Goal: Task Accomplishment & Management: Complete application form

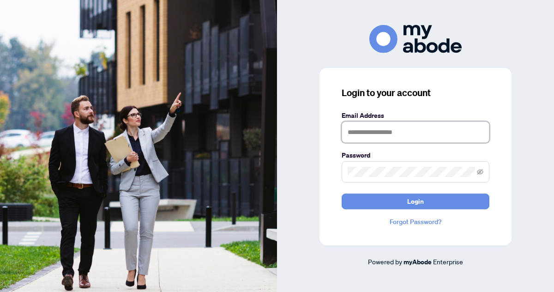
click at [374, 134] on input "text" at bounding box center [416, 131] width 148 height 21
type input "**********"
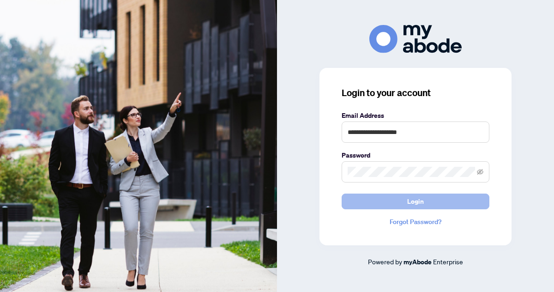
click at [416, 202] on span "Login" at bounding box center [415, 201] width 17 height 15
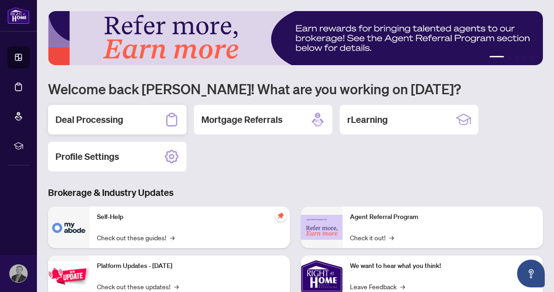
click at [94, 122] on h2 "Deal Processing" at bounding box center [89, 119] width 68 height 13
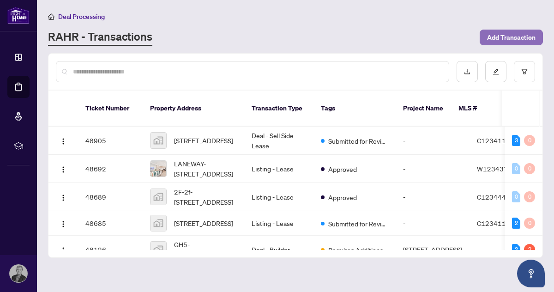
click at [498, 38] on span "Add Transaction" at bounding box center [511, 37] width 48 height 15
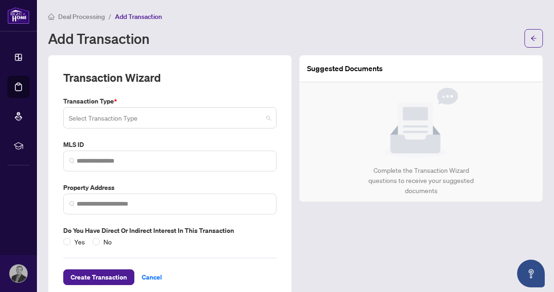
click at [270, 118] on span at bounding box center [170, 118] width 202 height 18
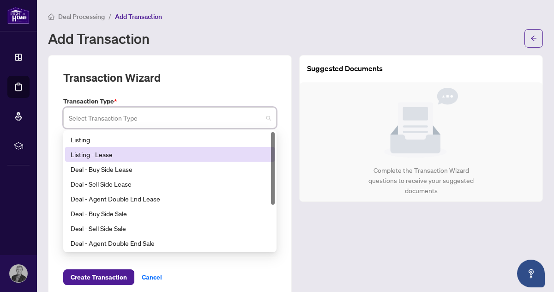
click at [94, 154] on div "Listing - Lease" at bounding box center [170, 154] width 198 height 10
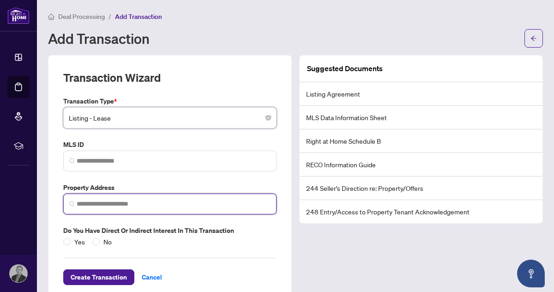
click at [98, 204] on input "search" at bounding box center [174, 204] width 194 height 10
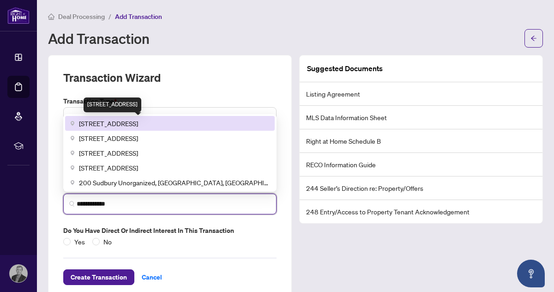
click at [115, 124] on span "[STREET_ADDRESS]" at bounding box center [108, 123] width 59 height 10
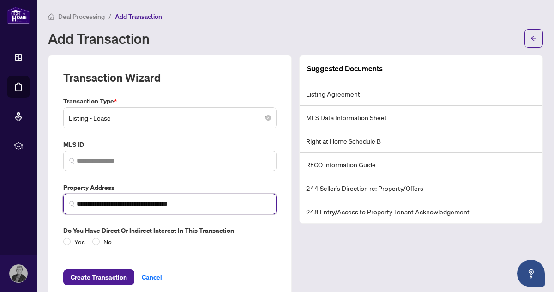
click at [77, 204] on input "**********" at bounding box center [174, 204] width 194 height 10
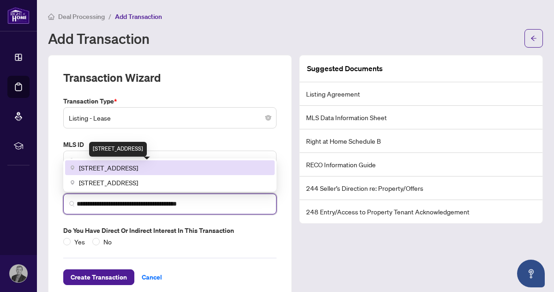
click at [131, 166] on span "[STREET_ADDRESS]" at bounding box center [108, 167] width 59 height 10
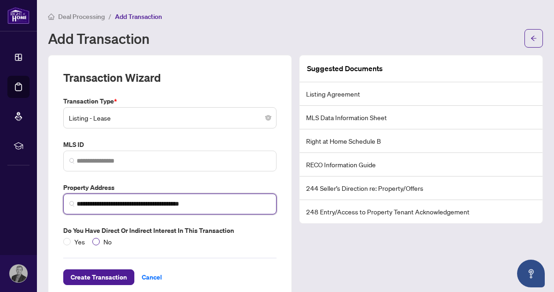
type input "**********"
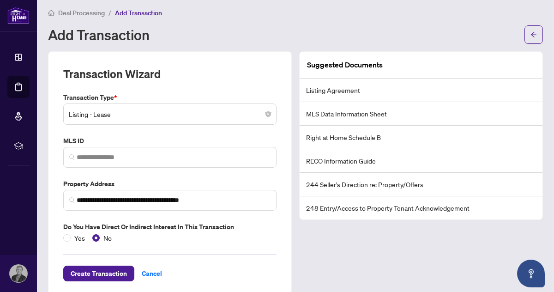
scroll to position [1, 0]
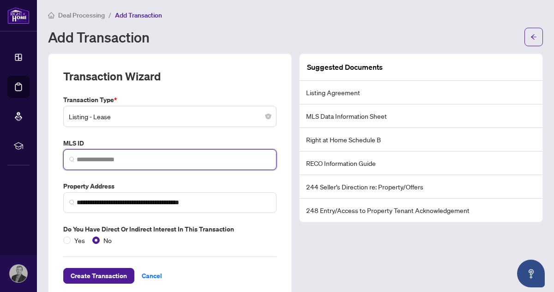
click at [106, 158] on input "search" at bounding box center [174, 160] width 194 height 10
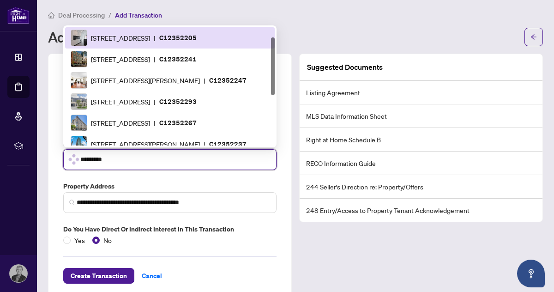
scroll to position [0, 0]
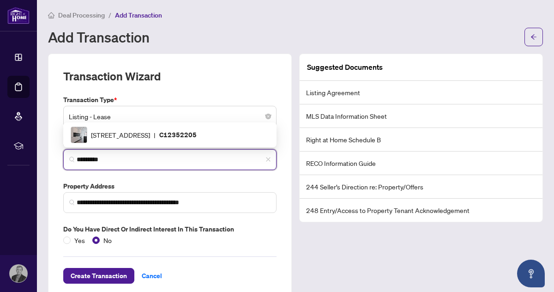
type input "*********"
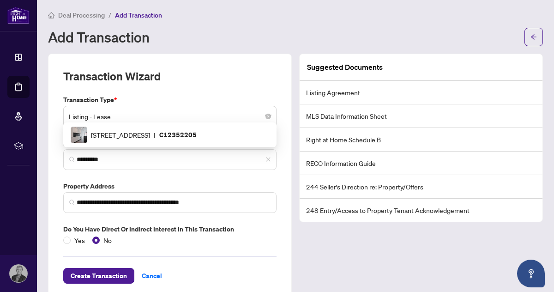
click at [276, 245] on div "**********" at bounding box center [170, 176] width 244 height 245
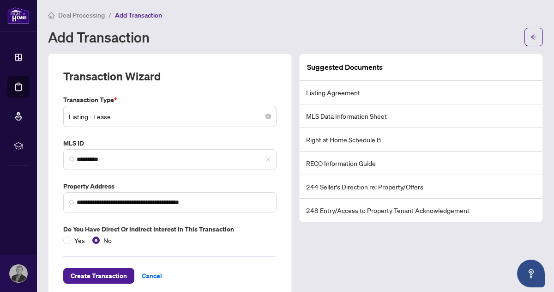
scroll to position [19, 0]
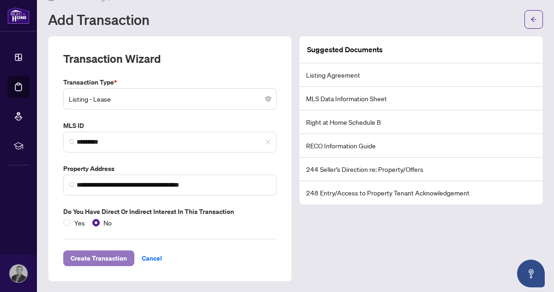
click at [118, 258] on span "Create Transaction" at bounding box center [99, 258] width 56 height 15
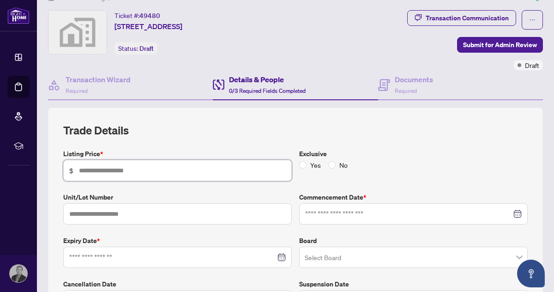
click at [127, 171] on input "text" at bounding box center [182, 170] width 207 height 10
type input "*****"
click at [129, 213] on input "text" at bounding box center [177, 213] width 228 height 21
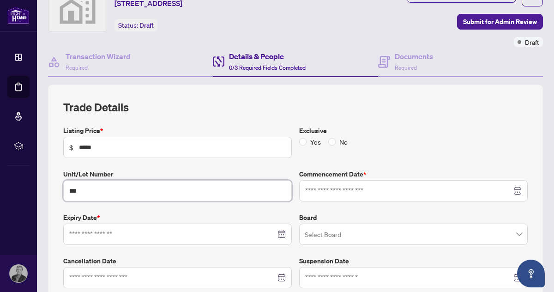
click at [279, 232] on div at bounding box center [177, 234] width 216 height 10
type input "***"
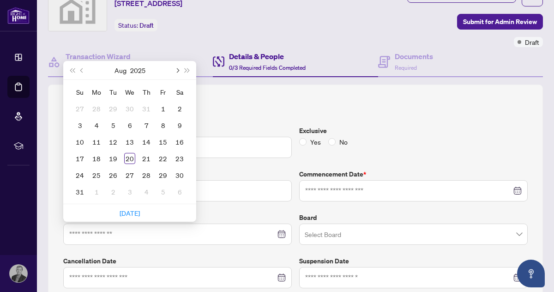
click at [179, 68] on button "Next month (PageDown)" at bounding box center [177, 70] width 10 height 18
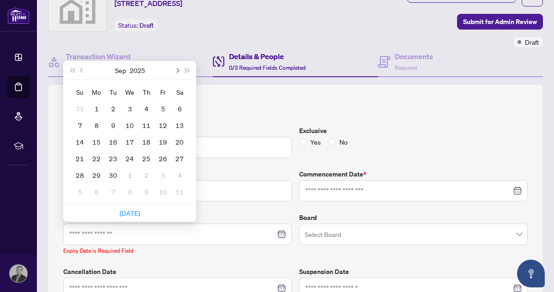
click at [179, 68] on button "Next month (PageDown)" at bounding box center [177, 70] width 10 height 18
type input "**********"
click at [79, 193] on div "30" at bounding box center [79, 191] width 11 height 11
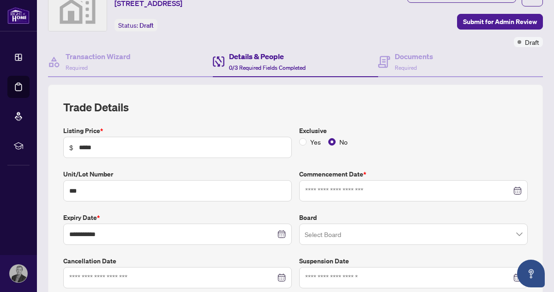
click at [517, 191] on div at bounding box center [413, 191] width 216 height 10
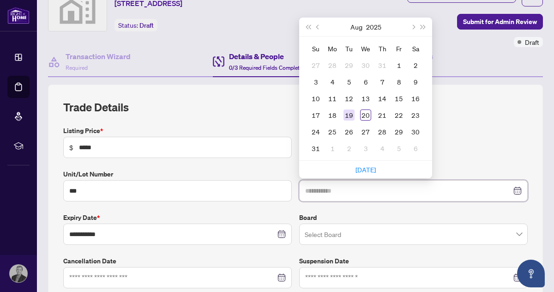
type input "**********"
click at [348, 114] on div "19" at bounding box center [348, 114] width 11 height 11
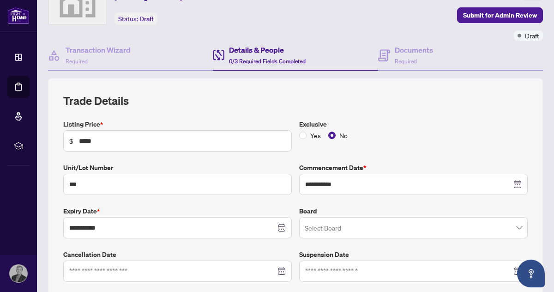
scroll to position [50, 0]
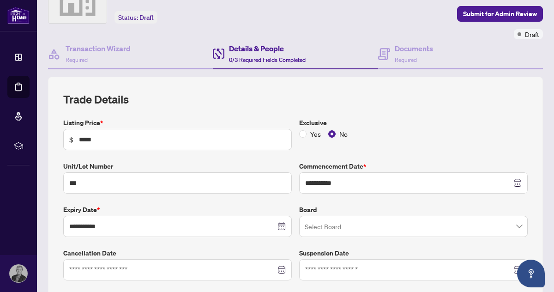
click at [388, 223] on input "search" at bounding box center [409, 227] width 209 height 20
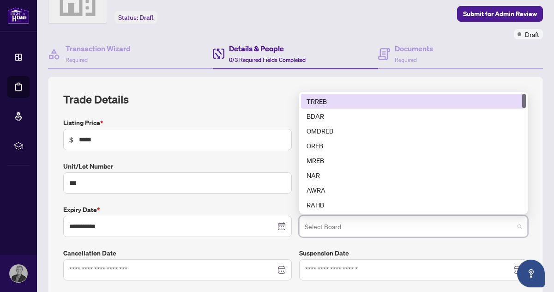
click at [322, 100] on div "TRREB" at bounding box center [413, 101] width 214 height 10
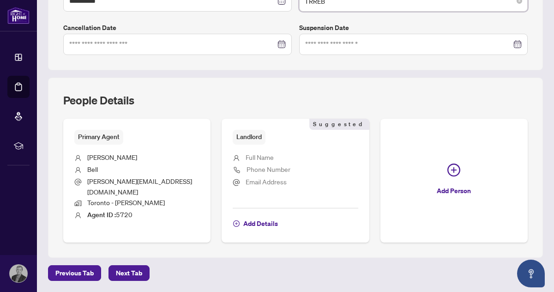
scroll to position [297, 0]
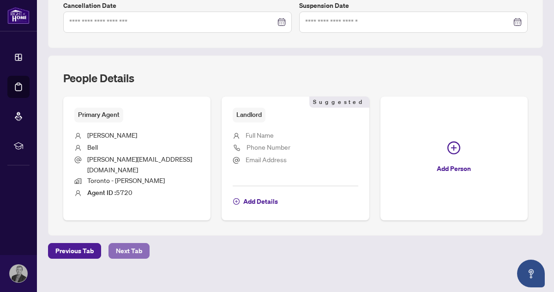
click at [133, 243] on span "Next Tab" at bounding box center [129, 250] width 26 height 15
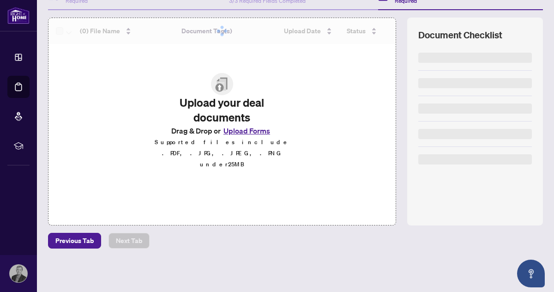
scroll to position [108, 0]
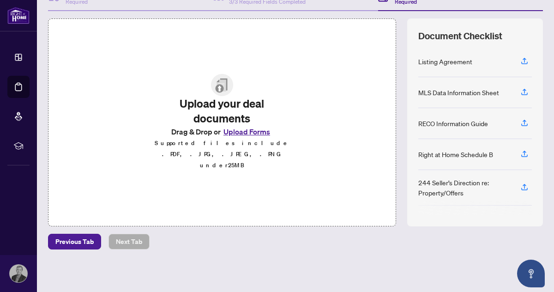
click at [239, 138] on button "Upload Forms" at bounding box center [247, 132] width 52 height 12
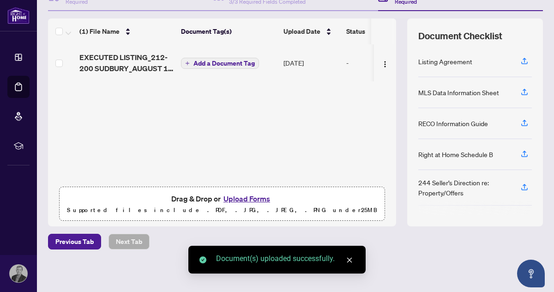
click at [209, 61] on span "Add a Document Tag" at bounding box center [223, 63] width 61 height 6
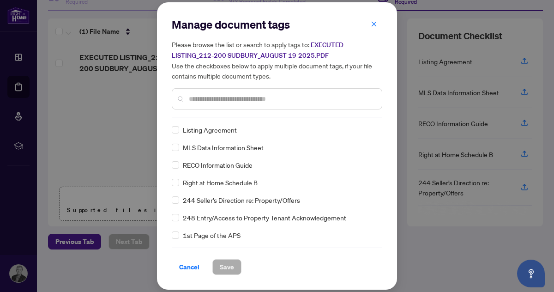
click at [217, 100] on input "text" at bounding box center [282, 99] width 186 height 10
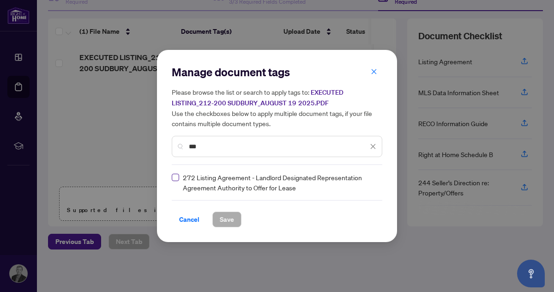
type input "***"
click at [230, 222] on span "Save" at bounding box center [227, 219] width 14 height 15
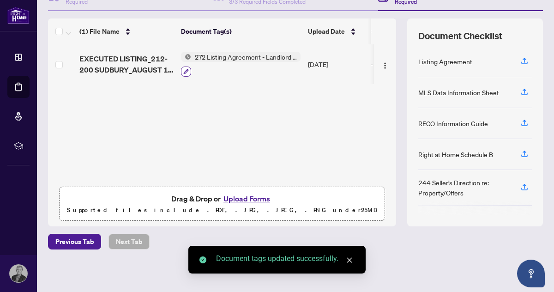
click at [185, 69] on icon "button" at bounding box center [186, 71] width 5 height 5
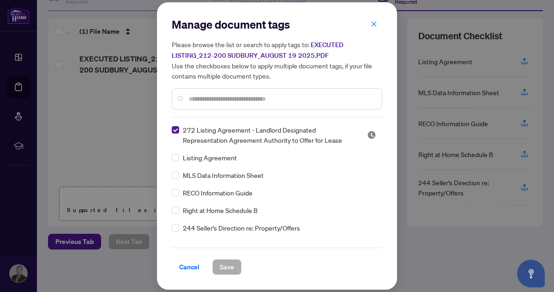
click at [211, 98] on input "text" at bounding box center [282, 99] width 186 height 10
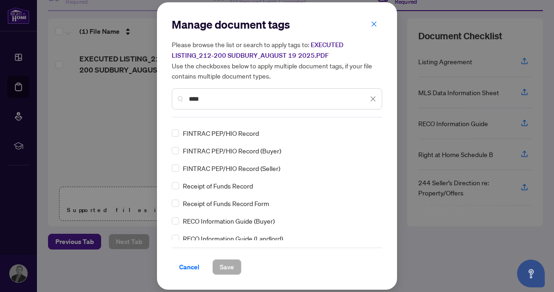
scroll to position [25, 0]
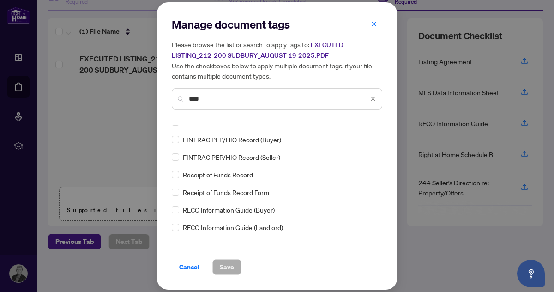
type input "****"
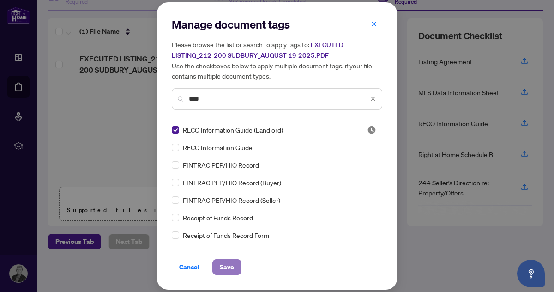
click at [224, 265] on span "Save" at bounding box center [227, 266] width 14 height 15
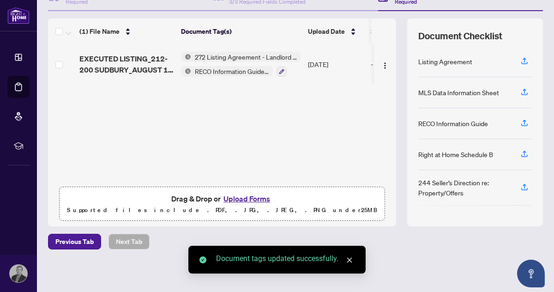
click at [253, 197] on button "Upload Forms" at bounding box center [247, 198] width 52 height 12
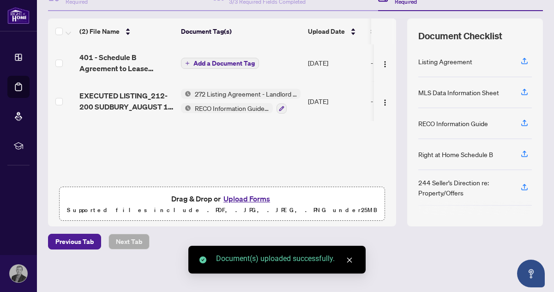
click at [204, 60] on span "Add a Document Tag" at bounding box center [223, 63] width 61 height 6
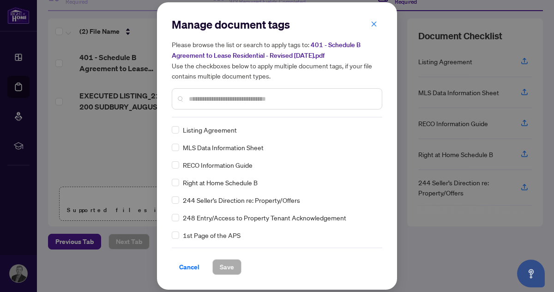
click at [204, 98] on input "text" at bounding box center [282, 99] width 186 height 10
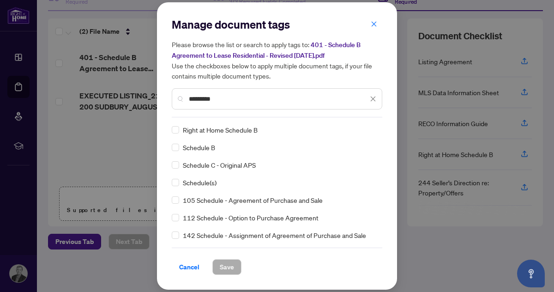
type input "********"
click at [225, 265] on span "Save" at bounding box center [227, 266] width 14 height 15
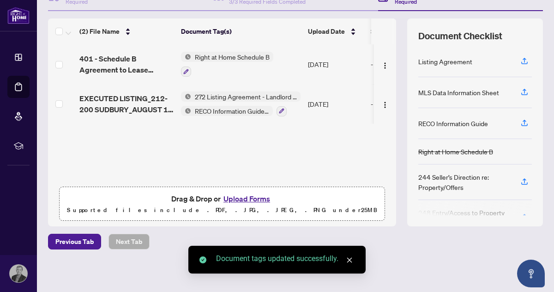
click at [246, 197] on button "Upload Forms" at bounding box center [247, 198] width 52 height 12
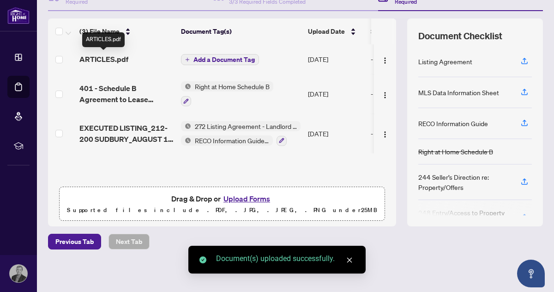
click at [102, 60] on span "ARTICLES.pdf" at bounding box center [103, 59] width 49 height 11
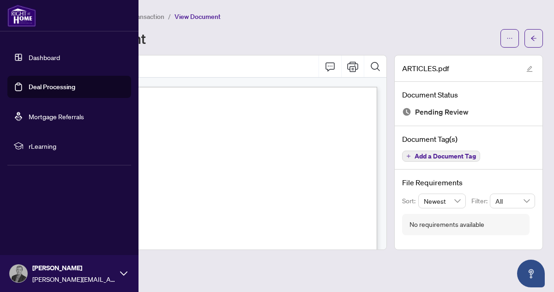
click at [41, 56] on link "Dashboard" at bounding box center [44, 57] width 31 height 8
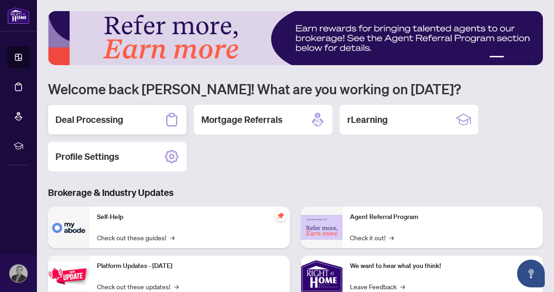
click at [112, 121] on h2 "Deal Processing" at bounding box center [89, 119] width 68 height 13
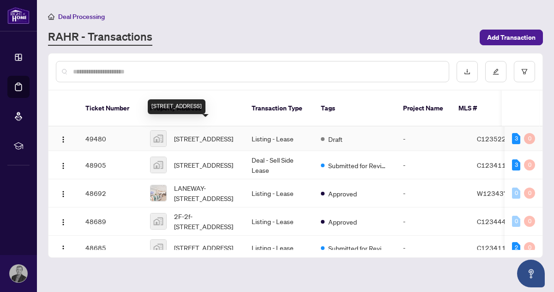
click at [197, 133] on span "[STREET_ADDRESS]" at bounding box center [203, 138] width 59 height 10
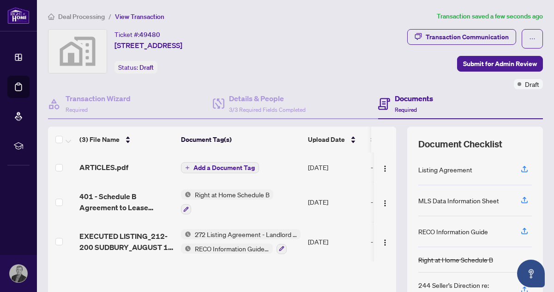
click at [208, 166] on span "Add a Document Tag" at bounding box center [223, 167] width 61 height 6
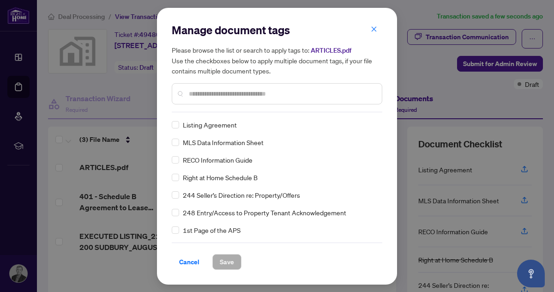
click at [217, 94] on input "text" at bounding box center [282, 94] width 186 height 10
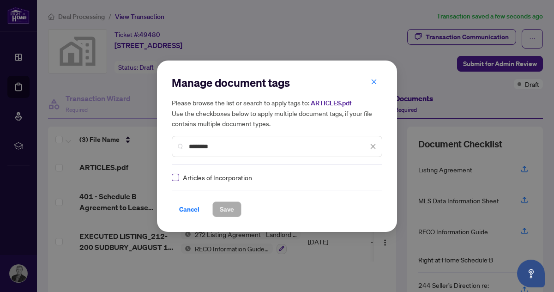
type input "********"
click at [225, 210] on span "Save" at bounding box center [227, 209] width 14 height 15
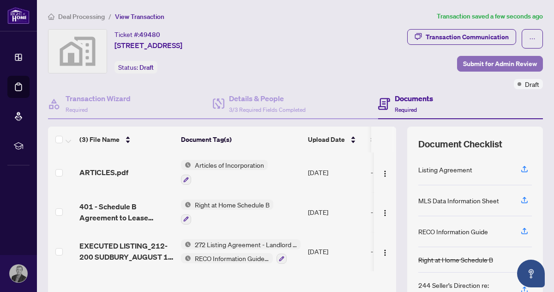
click at [504, 62] on span "Submit for Admin Review" at bounding box center [500, 63] width 74 height 15
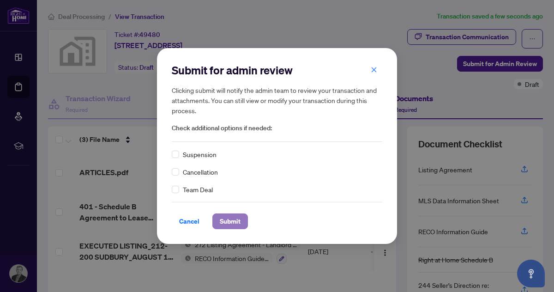
click at [225, 222] on span "Submit" at bounding box center [230, 221] width 21 height 15
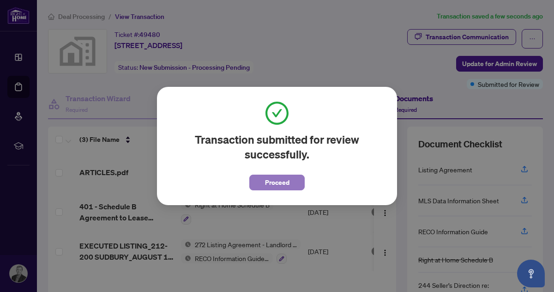
click at [282, 182] on span "Proceed" at bounding box center [277, 182] width 24 height 15
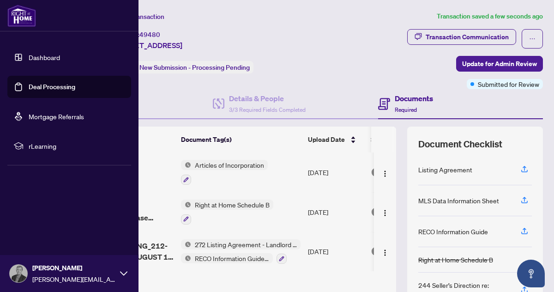
click at [43, 54] on link "Dashboard" at bounding box center [44, 57] width 31 height 8
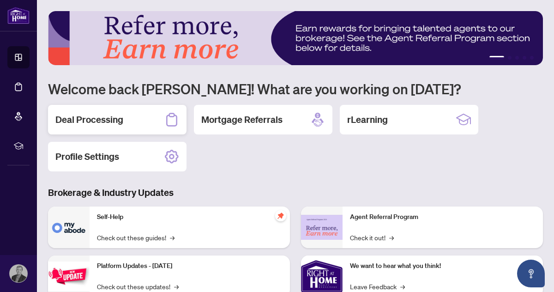
click at [107, 122] on h2 "Deal Processing" at bounding box center [89, 119] width 68 height 13
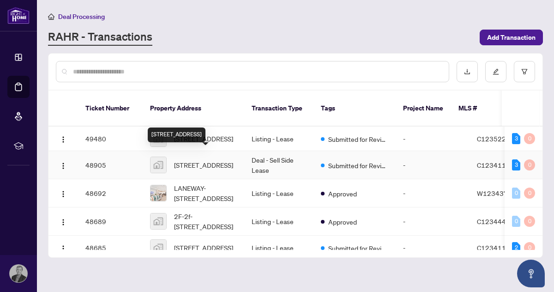
click at [190, 160] on span "[STREET_ADDRESS]" at bounding box center [203, 165] width 59 height 10
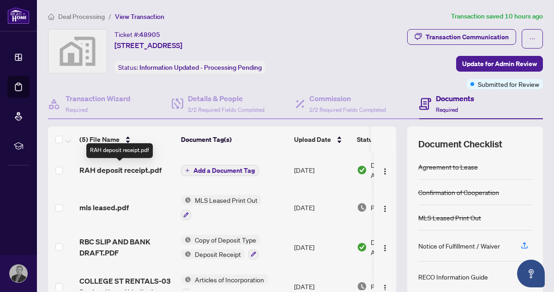
click at [119, 169] on span "RAH deposit receipt.pdf" at bounding box center [120, 169] width 82 height 11
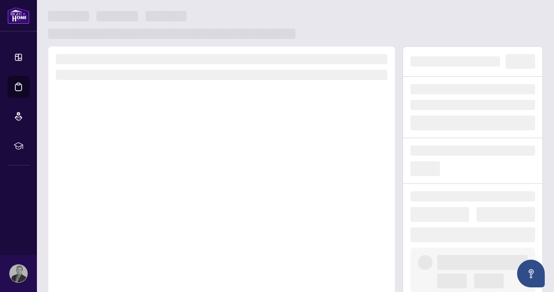
click at [119, 169] on div at bounding box center [221, 174] width 347 height 257
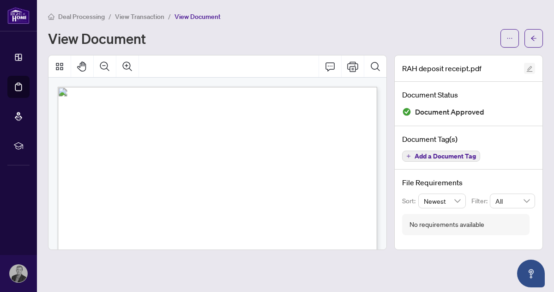
click at [530, 68] on icon "edit" at bounding box center [529, 69] width 6 height 6
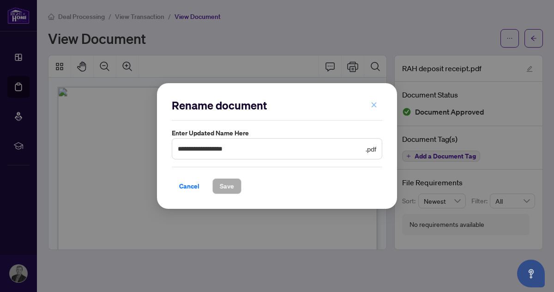
click at [371, 103] on icon "close" at bounding box center [374, 105] width 6 height 6
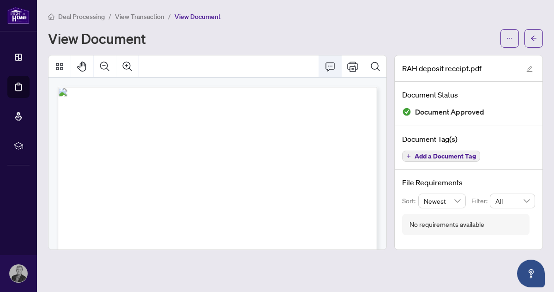
click at [331, 66] on icon "Comment" at bounding box center [329, 66] width 11 height 11
click at [353, 67] on icon "Print" at bounding box center [352, 66] width 11 height 11
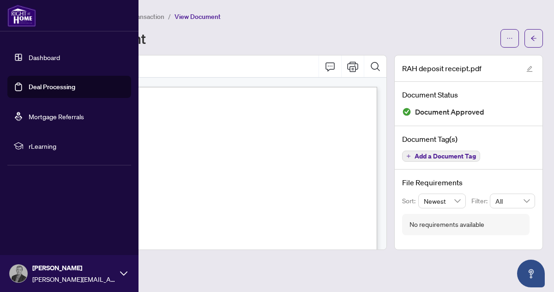
click at [36, 59] on link "Dashboard" at bounding box center [44, 57] width 31 height 8
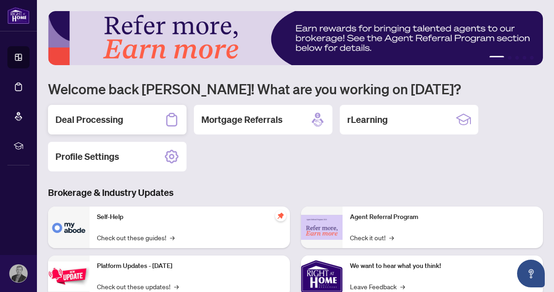
click at [106, 122] on h2 "Deal Processing" at bounding box center [89, 119] width 68 height 13
